Goal: Task Accomplishment & Management: Manage account settings

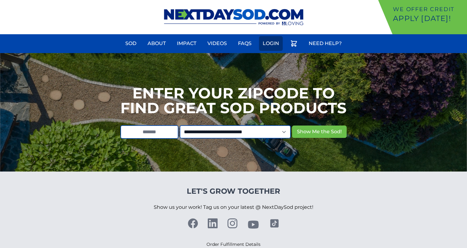
click at [265, 46] on link "Login" at bounding box center [271, 43] width 24 height 15
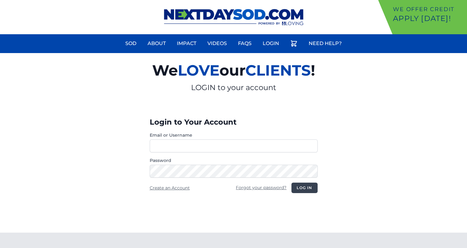
type input "**********"
click at [304, 189] on button "Log in" at bounding box center [304, 188] width 26 height 10
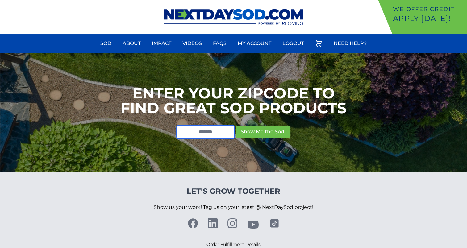
click at [212, 128] on input "text" at bounding box center [206, 132] width 58 height 14
type input "*****"
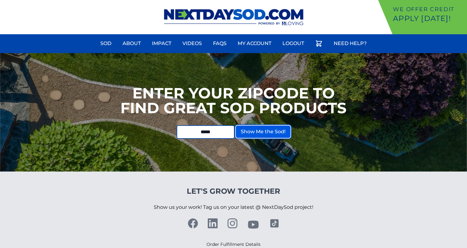
click at [259, 132] on button "Show Me the Sod!" at bounding box center [263, 132] width 55 height 12
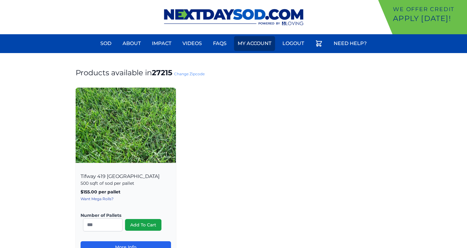
click at [254, 43] on link "My Account" at bounding box center [254, 43] width 41 height 15
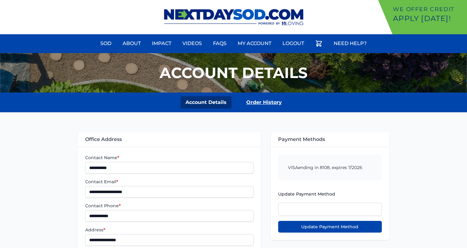
click at [250, 101] on link "Order History" at bounding box center [263, 102] width 45 height 12
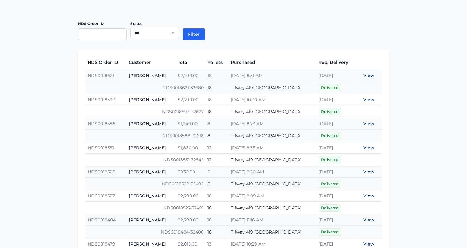
scroll to position [123, 0]
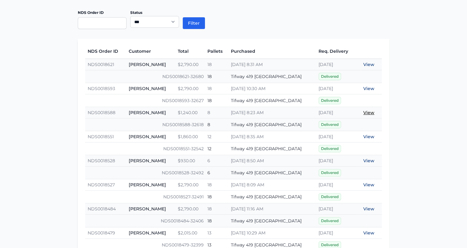
click at [366, 111] on link "View" at bounding box center [368, 113] width 11 height 6
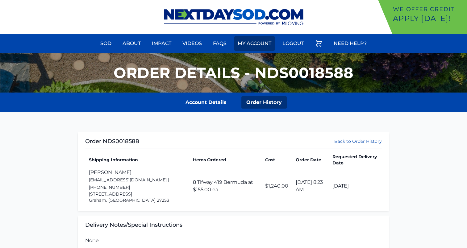
click at [255, 43] on link "My Account" at bounding box center [254, 43] width 41 height 15
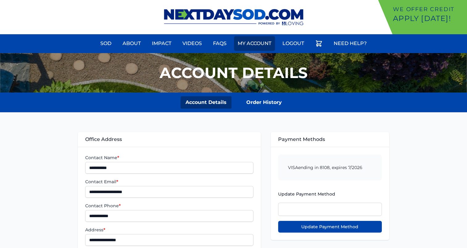
click at [254, 41] on link "My Account" at bounding box center [254, 43] width 41 height 15
click at [270, 106] on link "Order History" at bounding box center [263, 102] width 45 height 12
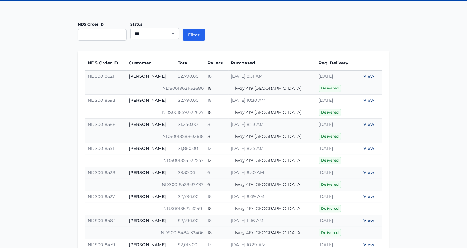
scroll to position [123, 0]
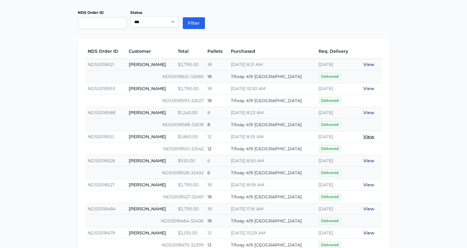
click at [371, 137] on link "View" at bounding box center [368, 137] width 11 height 6
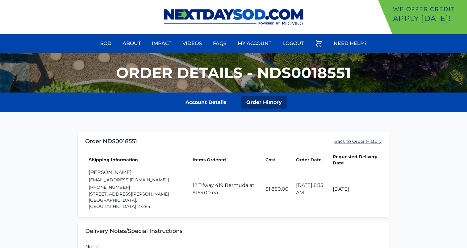
click at [361, 142] on link "Back to Order History" at bounding box center [358, 141] width 48 height 6
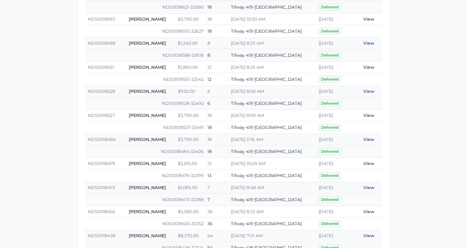
scroll to position [216, 0]
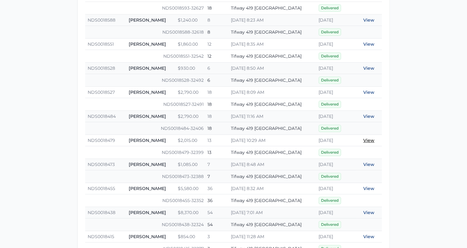
click at [370, 139] on link "View" at bounding box center [368, 141] width 11 height 6
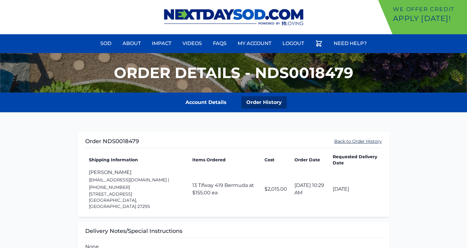
click at [342, 143] on link "Back to Order History" at bounding box center [358, 141] width 48 height 6
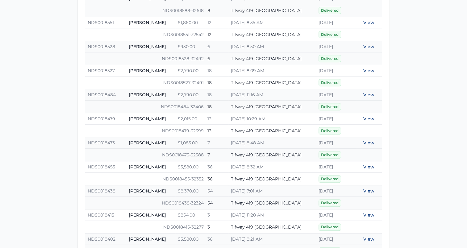
scroll to position [247, 0]
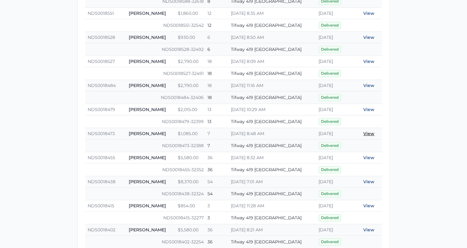
click at [366, 131] on link "View" at bounding box center [368, 134] width 11 height 6
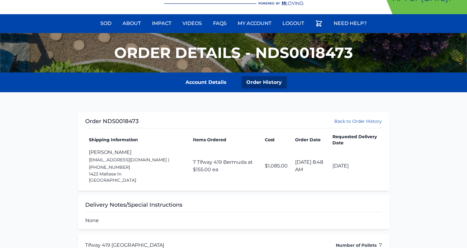
scroll to position [31, 0]
